Goal: Find specific fact: Find specific fact

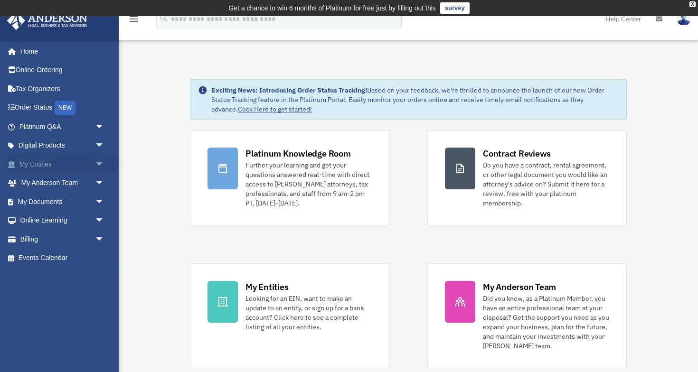
click at [55, 162] on link "My Entities arrow_drop_down" at bounding box center [63, 164] width 112 height 19
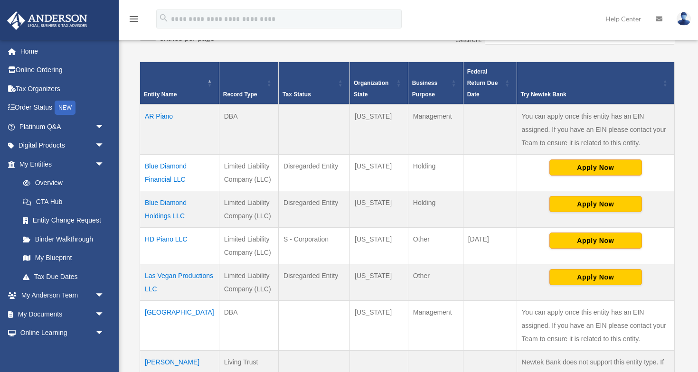
scroll to position [205, 0]
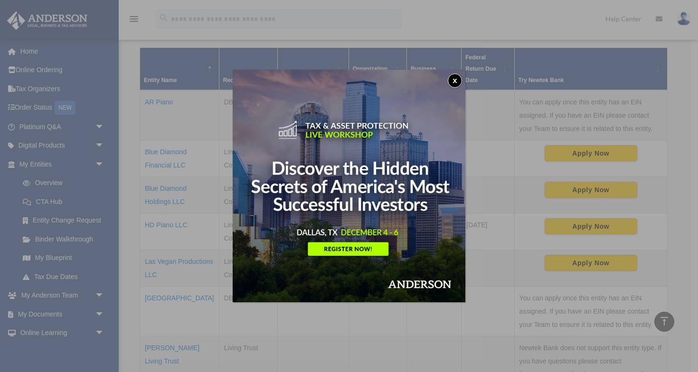
click at [457, 82] on button "x" at bounding box center [455, 81] width 14 height 14
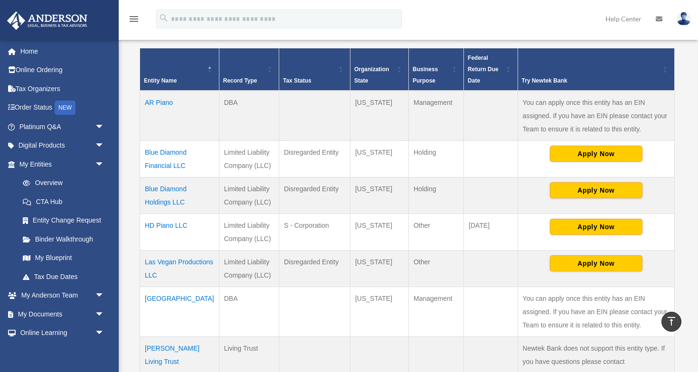
click at [176, 154] on td "Blue Diamond Financial LLC" at bounding box center [179, 158] width 79 height 37
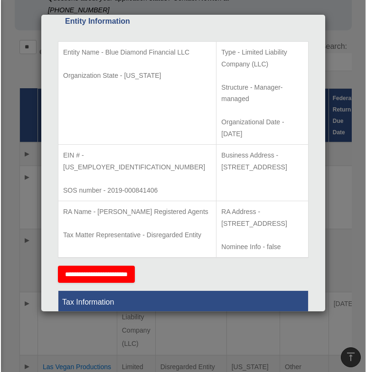
scroll to position [204, 0]
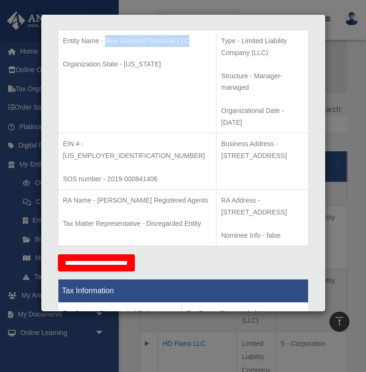
drag, startPoint x: 105, startPoint y: 40, endPoint x: 112, endPoint y: 49, distance: 11.2
click at [112, 47] on p "Entity Name - Blue Diamond Financial LLC" at bounding box center [137, 41] width 148 height 12
copy p "Blue Diamond Financial LLC"
drag, startPoint x: 121, startPoint y: 108, endPoint x: 87, endPoint y: 110, distance: 34.7
click at [87, 138] on p "EIN # - 83-3757894" at bounding box center [137, 149] width 148 height 23
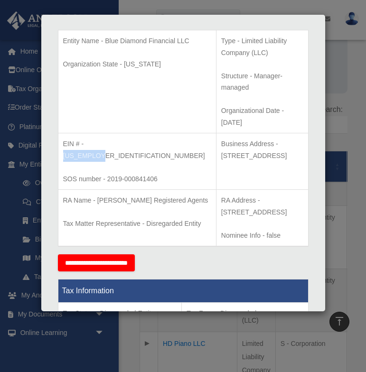
copy p "83-3757894"
drag, startPoint x: 230, startPoint y: 110, endPoint x: 280, endPoint y: 110, distance: 50.8
click at [280, 138] on p "Business Address - 1718 Capitol Ave., Cheyenne, Wy 82001" at bounding box center [262, 149] width 82 height 23
copy p "1718 Capitol Ave."
click at [221, 138] on p "Business Address - 1718 Capitol Ave., Cheyenne, Wy 82001" at bounding box center [262, 149] width 82 height 23
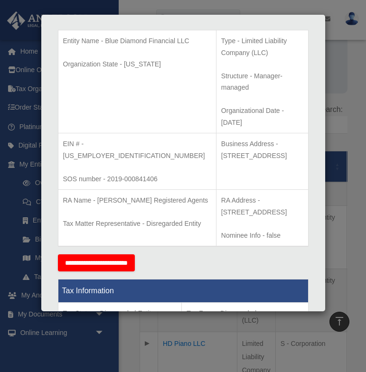
click at [221, 138] on p "Business Address - 1718 Capitol Ave., Cheyenne, Wy 82001" at bounding box center [262, 149] width 82 height 23
copy p "Cheyenne"
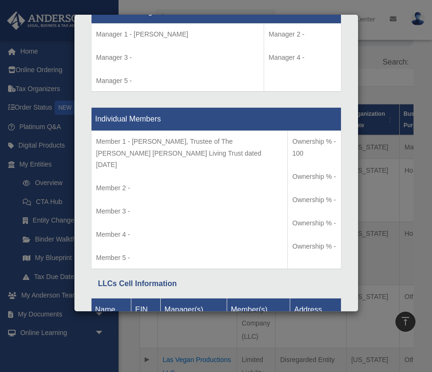
scroll to position [979, 0]
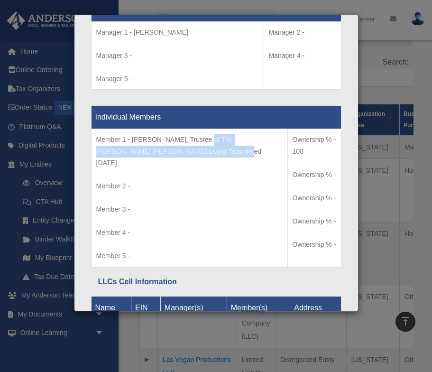
drag, startPoint x: 205, startPoint y: 106, endPoint x: 205, endPoint y: 115, distance: 9.0
click at [205, 134] on p "Member 1 - Sean Vosen, Trustee of The Sean Lee Vosen Living Trust dated April 1…" at bounding box center [189, 151] width 187 height 35
copy p "The Sean Lee Vosen Living Trust dated April 1, 2019"
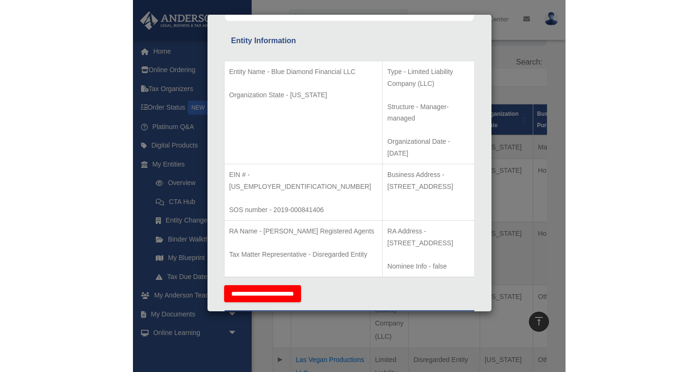
scroll to position [188, 0]
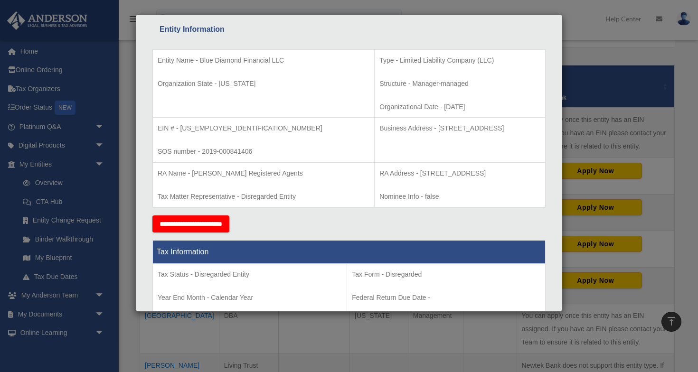
click at [606, 56] on div "Details × Articles Sent Organizational Date" at bounding box center [349, 186] width 698 height 372
